Goal: Find specific page/section: Find specific page/section

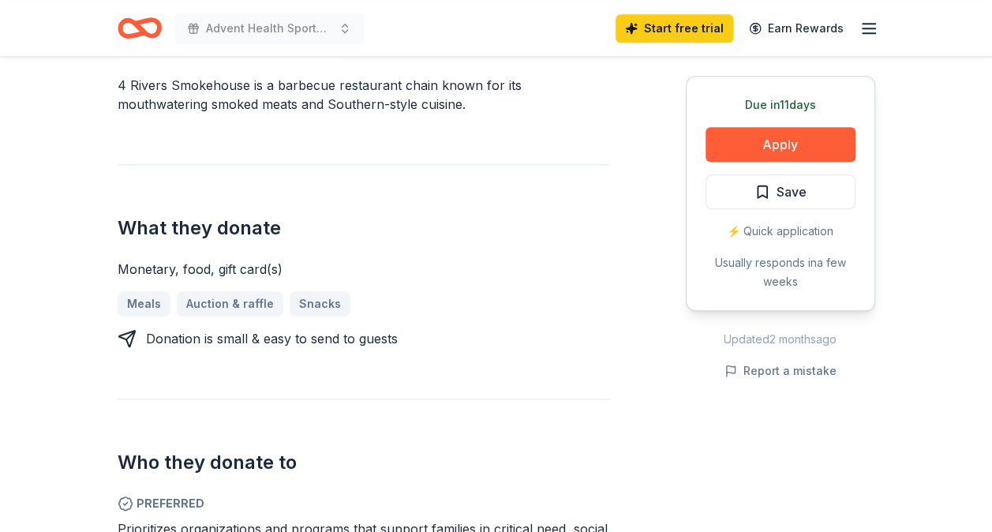
scroll to position [493, 0]
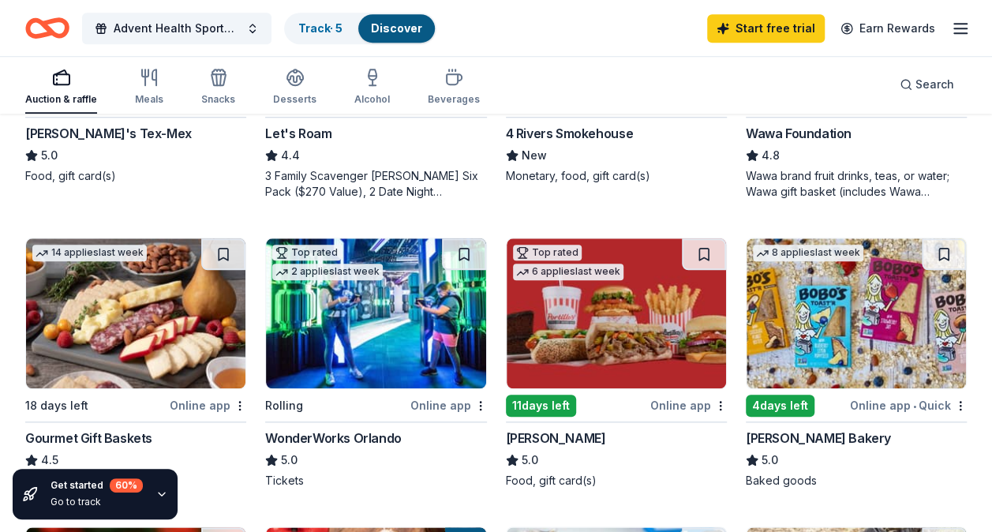
scroll to position [659, 0]
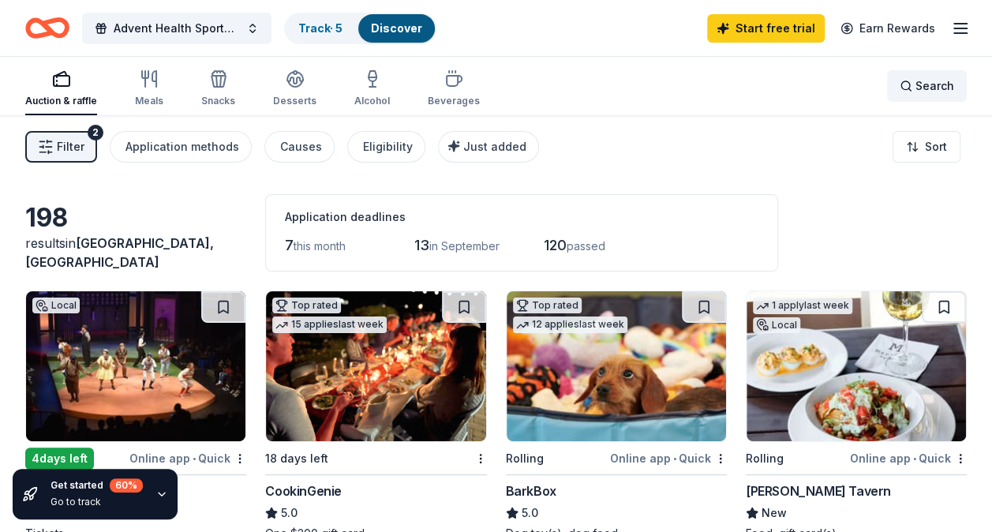
click at [919, 87] on span "Search" at bounding box center [935, 86] width 39 height 19
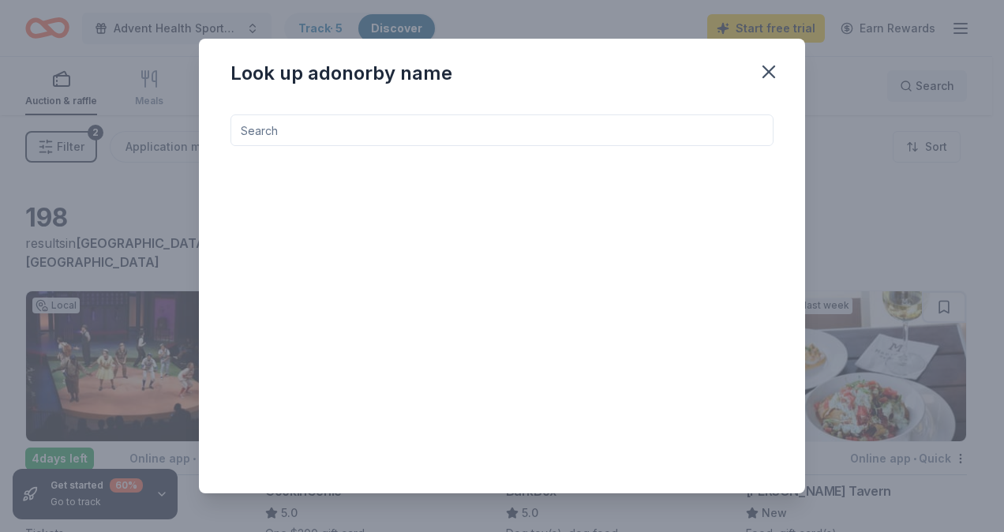
type input "g"
type input "t"
type input "y"
click at [439, 123] on input at bounding box center [502, 130] width 543 height 32
type input "h"
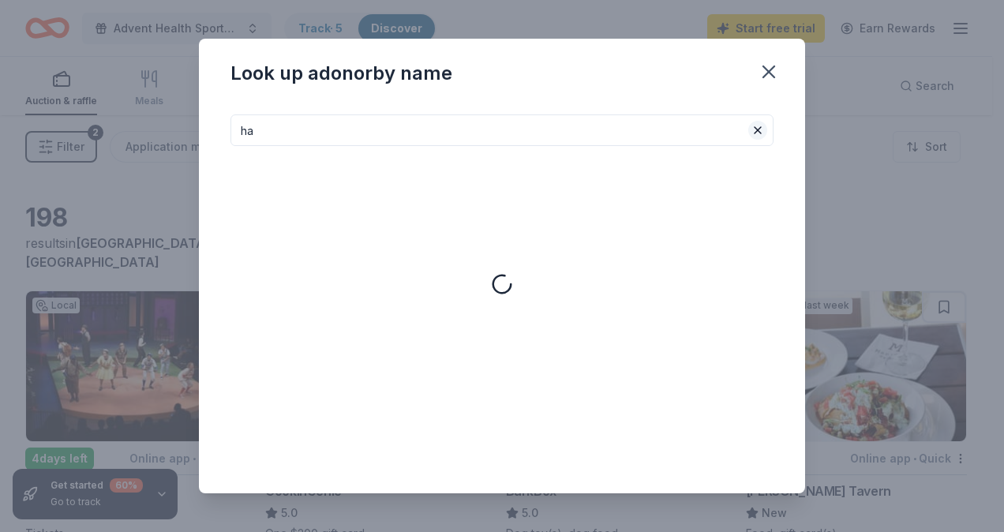
type input "ha"
click at [758, 128] on button at bounding box center [758, 130] width 19 height 19
click at [591, 132] on input at bounding box center [502, 130] width 543 height 32
type input "i"
type input "j"
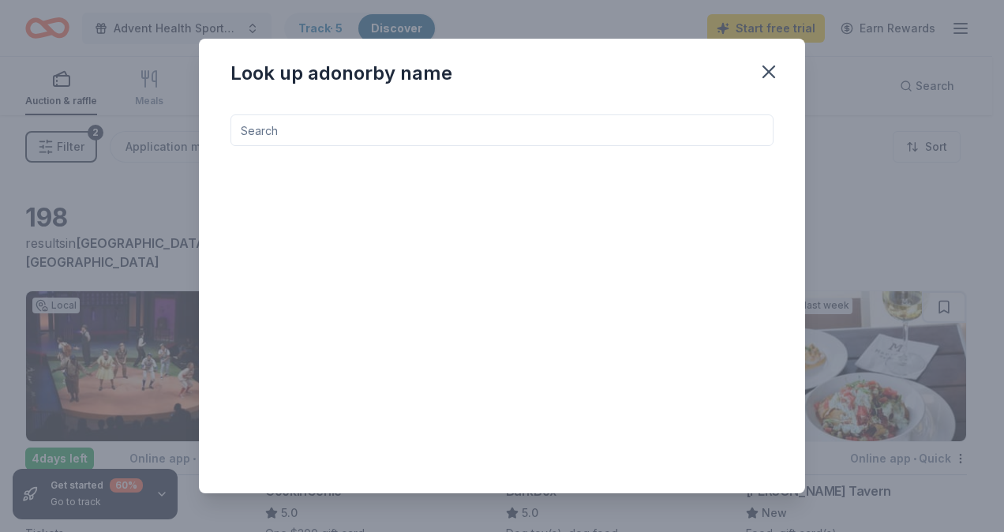
type input "l"
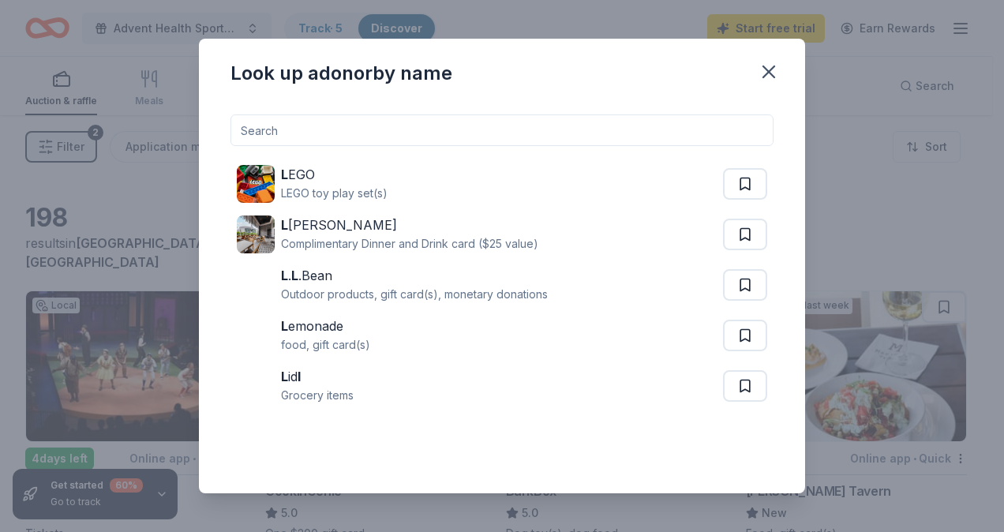
type input "m"
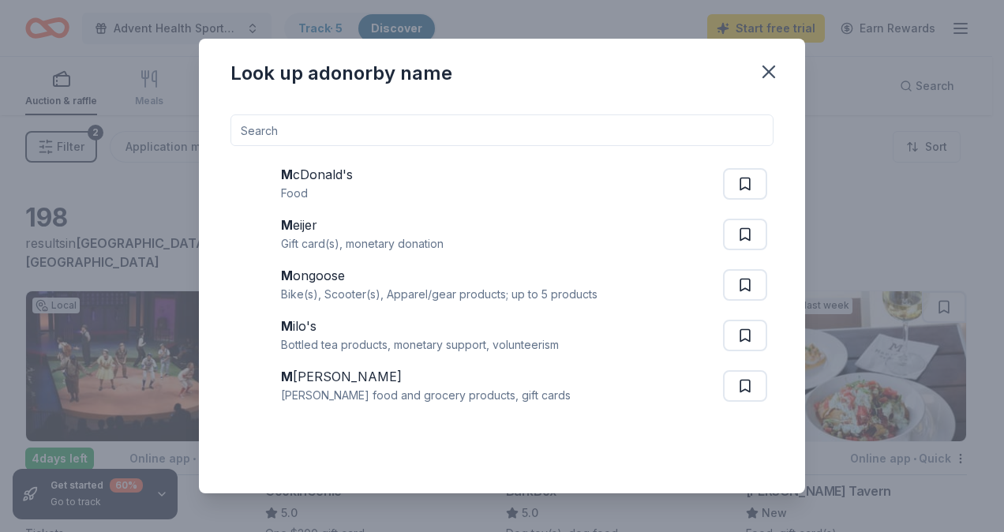
type input "n"
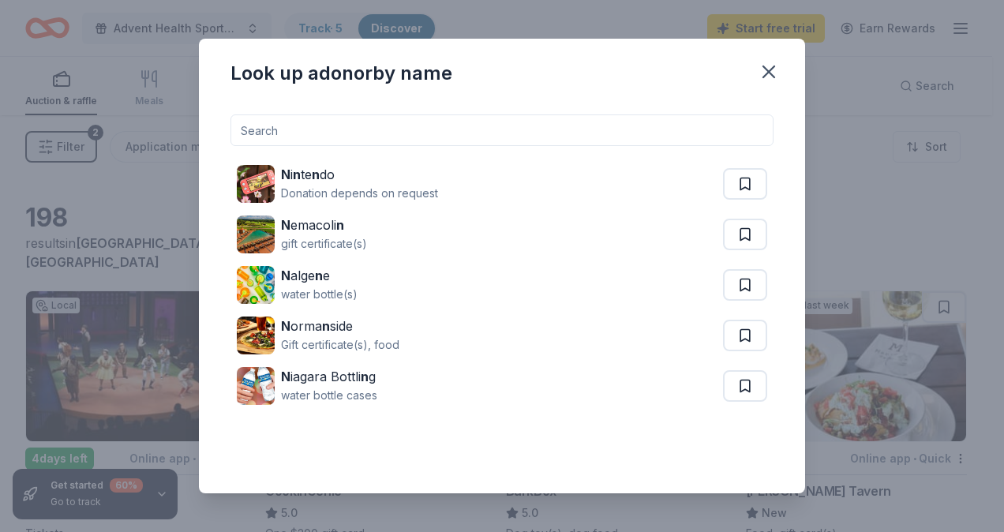
type input "o"
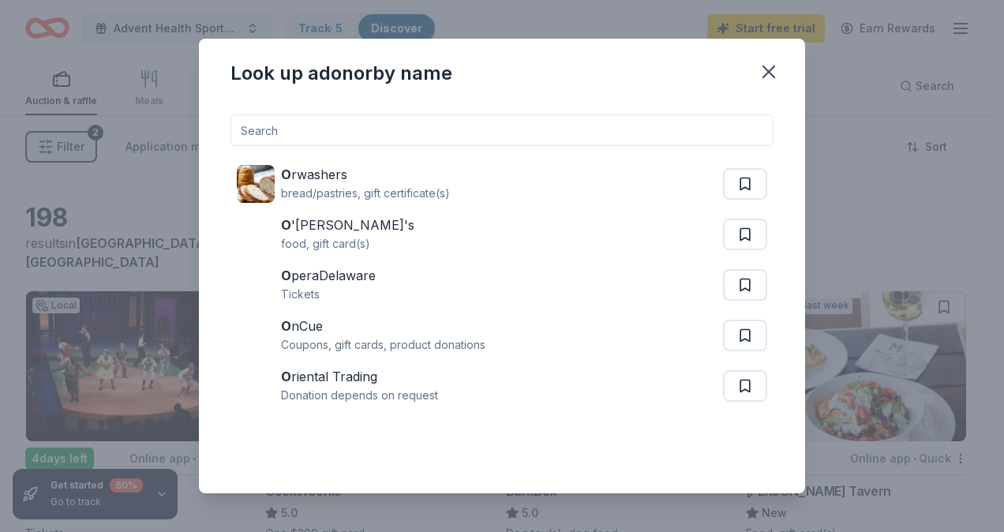
type input "p"
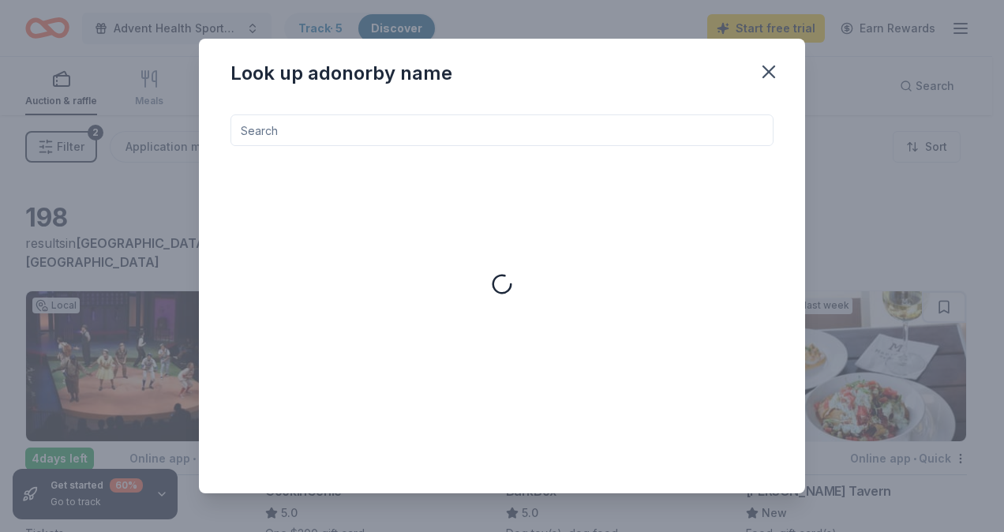
type input "q"
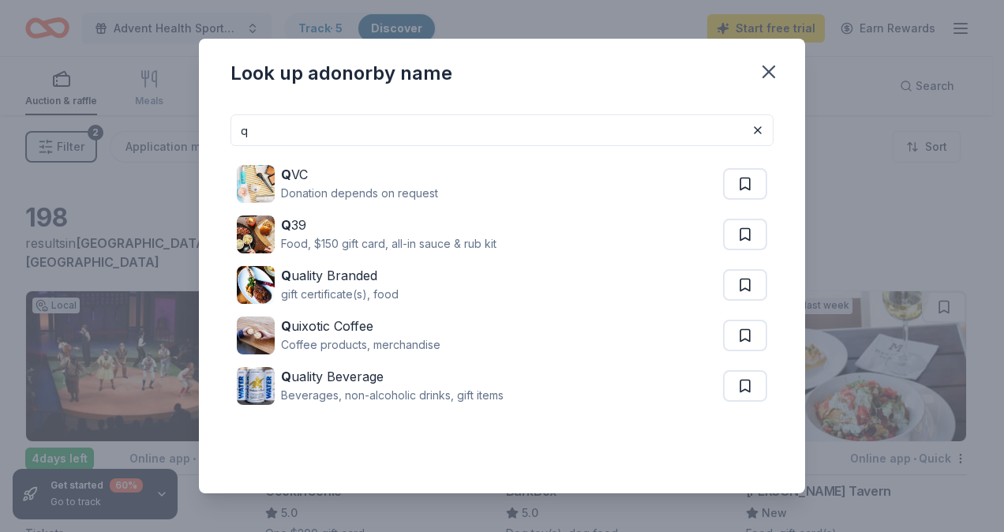
click at [591, 132] on input "q" at bounding box center [502, 130] width 543 height 32
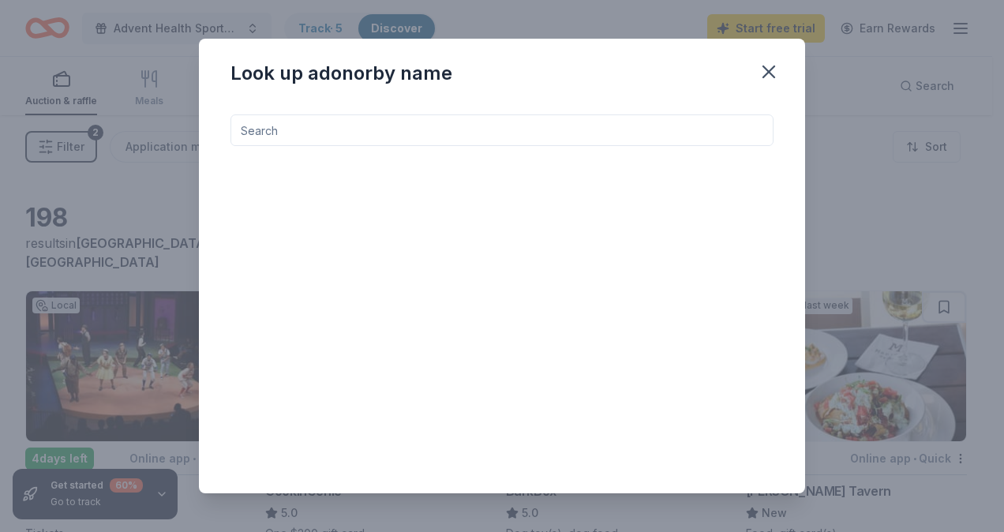
type input "r"
type input "u"
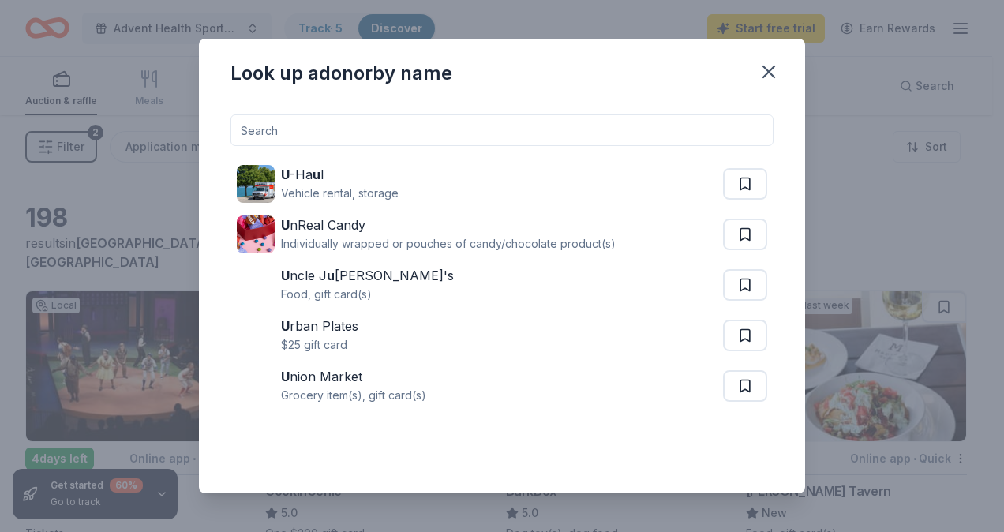
type input "v"
